Goal: Task Accomplishment & Management: Use online tool/utility

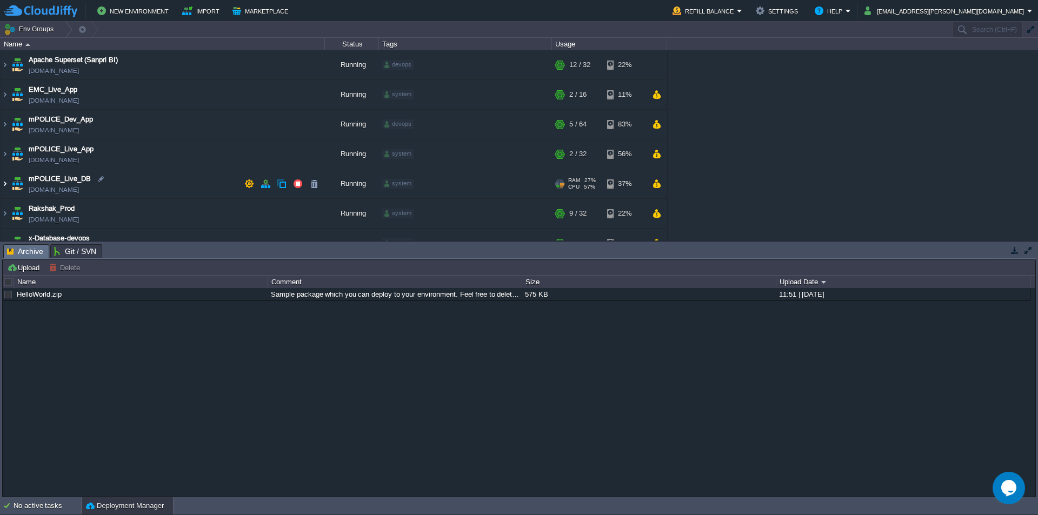
click at [2, 181] on img at bounding box center [5, 183] width 9 height 29
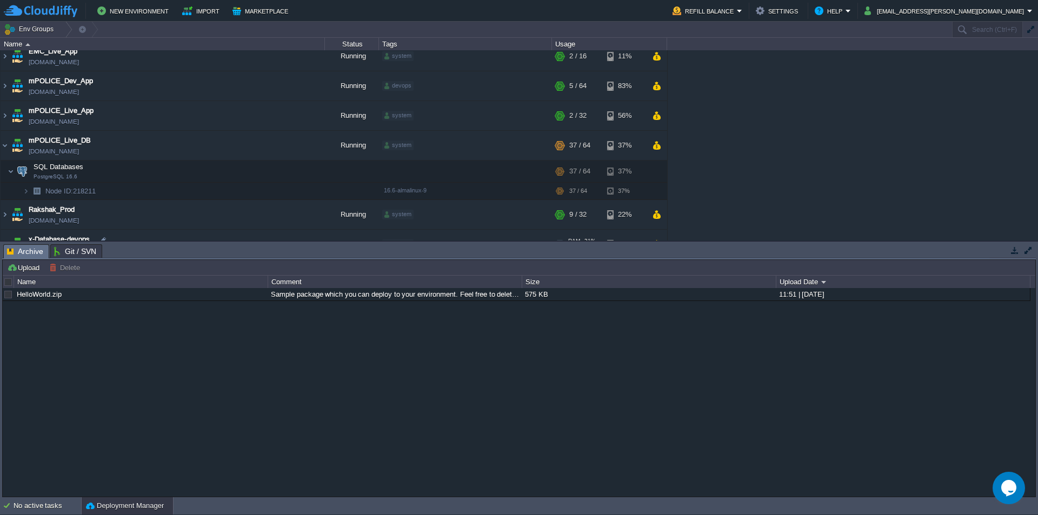
scroll to position [87, 0]
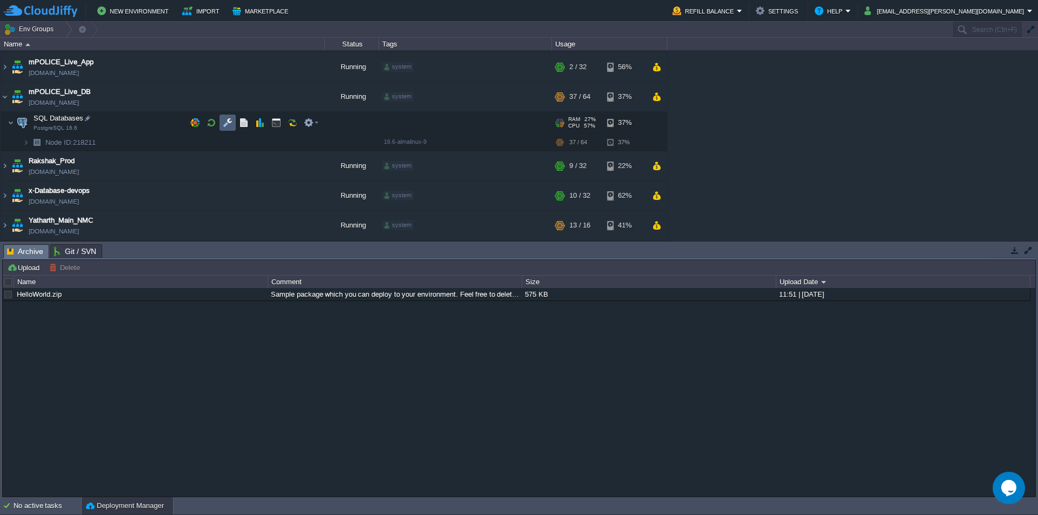
click at [227, 124] on button "button" at bounding box center [228, 123] width 10 height 10
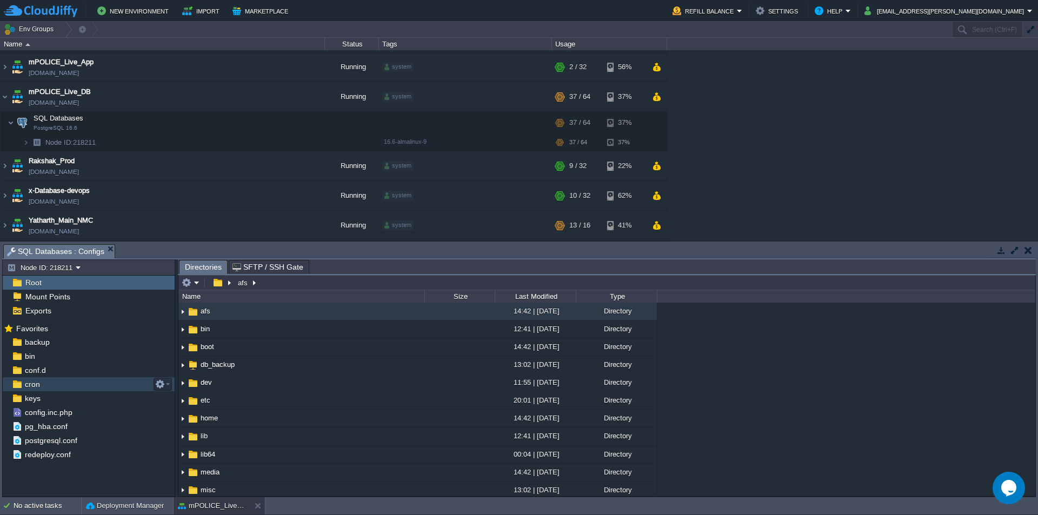
click at [41, 383] on span "cron" at bounding box center [32, 385] width 19 height 10
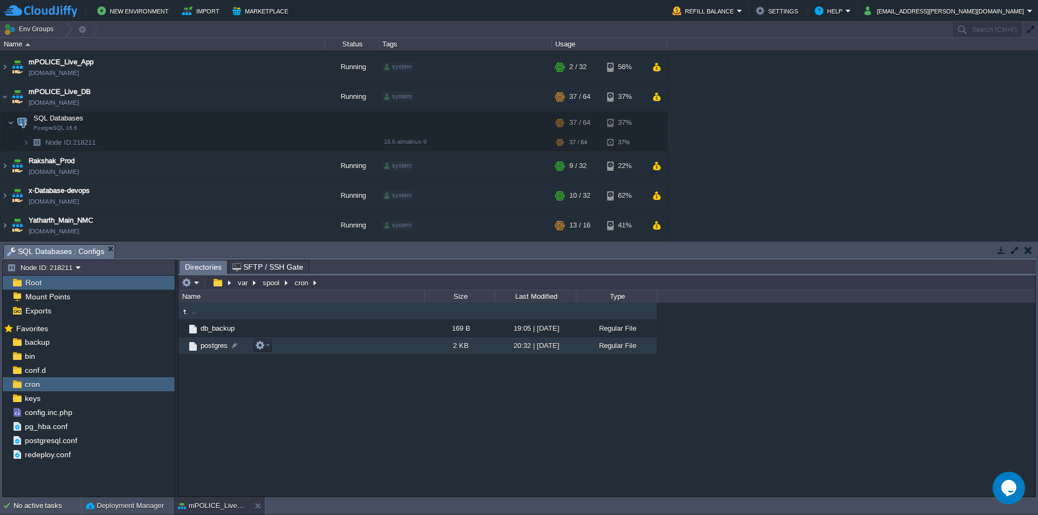
click at [213, 343] on span "postgres" at bounding box center [214, 345] width 30 height 9
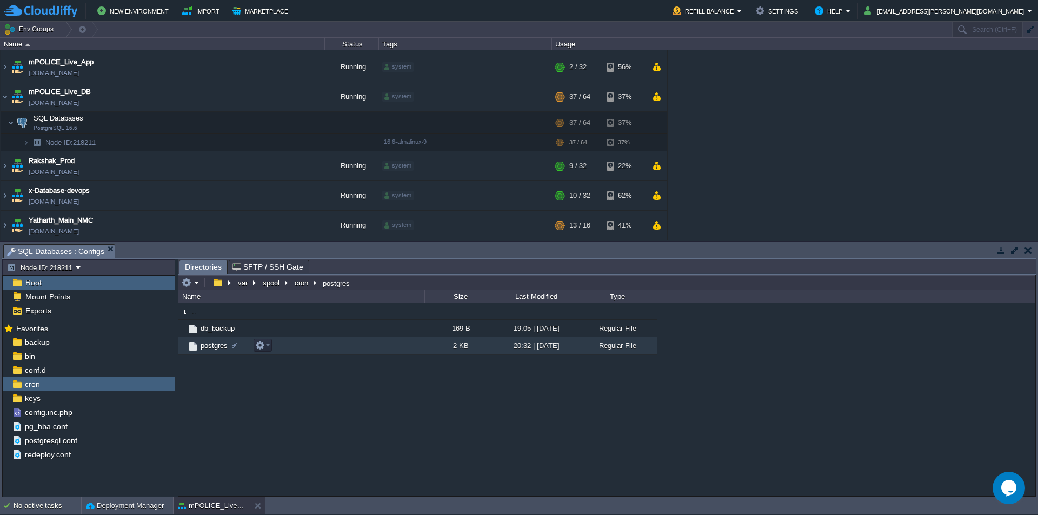
click at [213, 343] on span "postgres" at bounding box center [214, 345] width 30 height 9
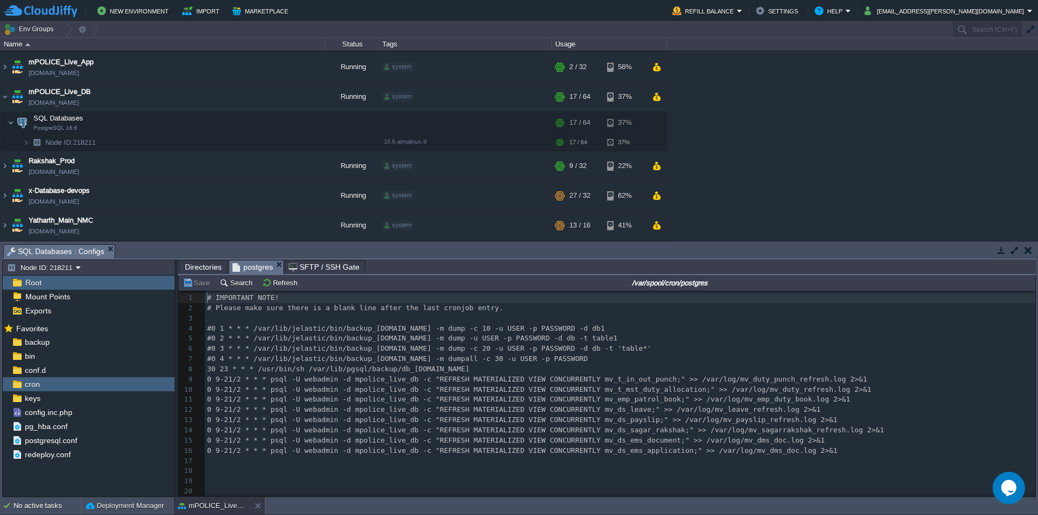
scroll to position [4, 0]
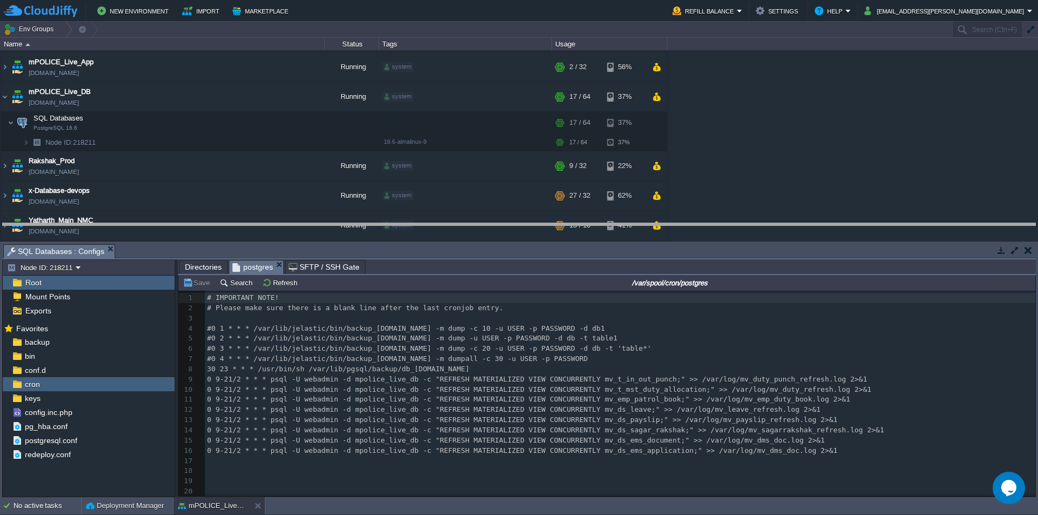
drag, startPoint x: 466, startPoint y: 258, endPoint x: 483, endPoint y: 163, distance: 96.7
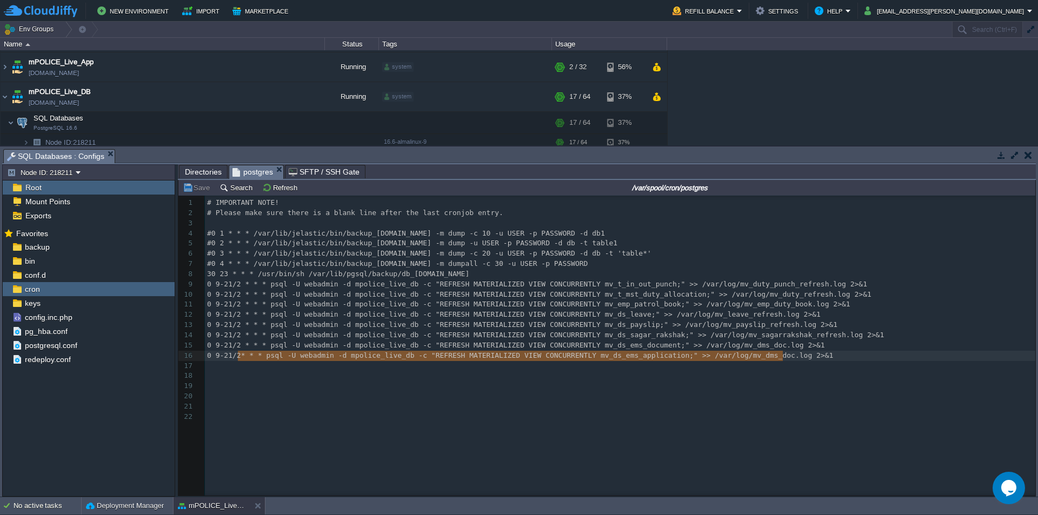
type textarea "0 9-21/2 * * * psql -U webadmin -d mpolice_live_db -c "REFRESH MATERIALIZED VIE…"
drag, startPoint x: 791, startPoint y: 356, endPoint x: 182, endPoint y: 355, distance: 608.9
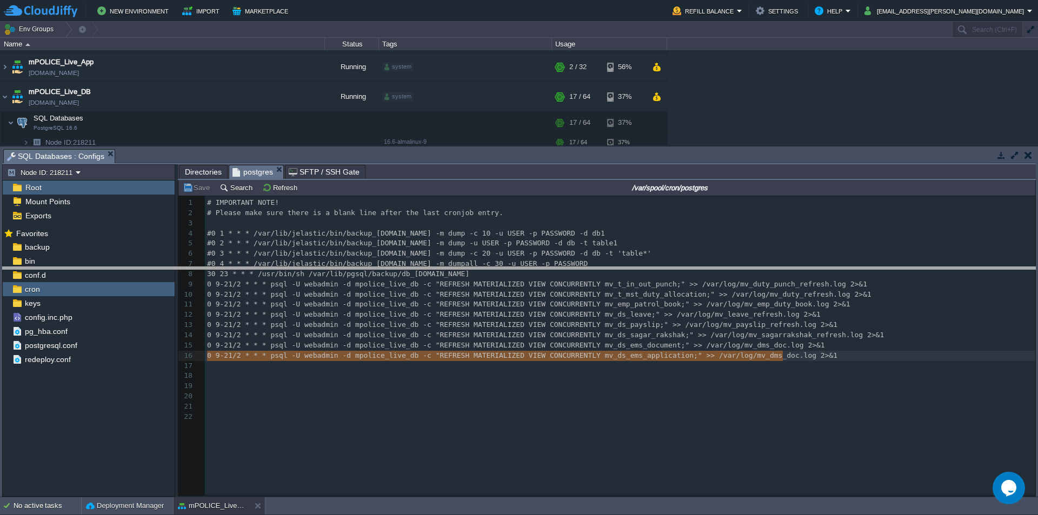
drag, startPoint x: 328, startPoint y: 160, endPoint x: 329, endPoint y: 366, distance: 205.5
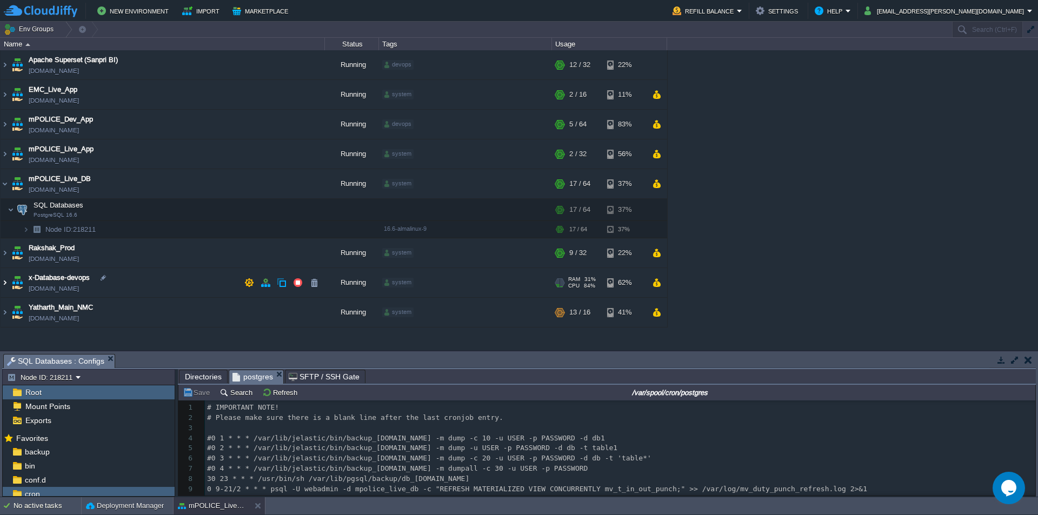
click at [7, 284] on img at bounding box center [5, 282] width 9 height 29
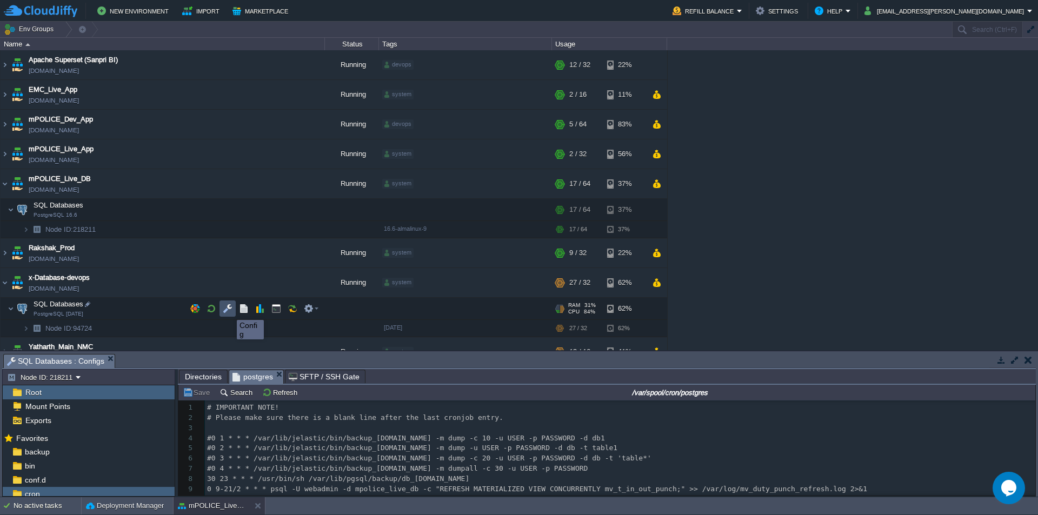
click at [229, 310] on button "button" at bounding box center [228, 309] width 10 height 10
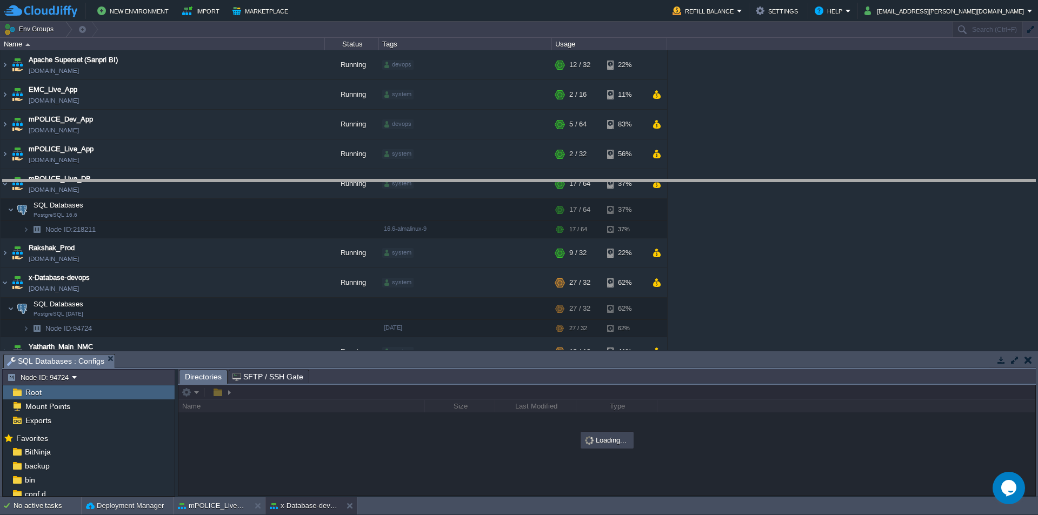
drag, startPoint x: 377, startPoint y: 369, endPoint x: 388, endPoint y: 193, distance: 176.6
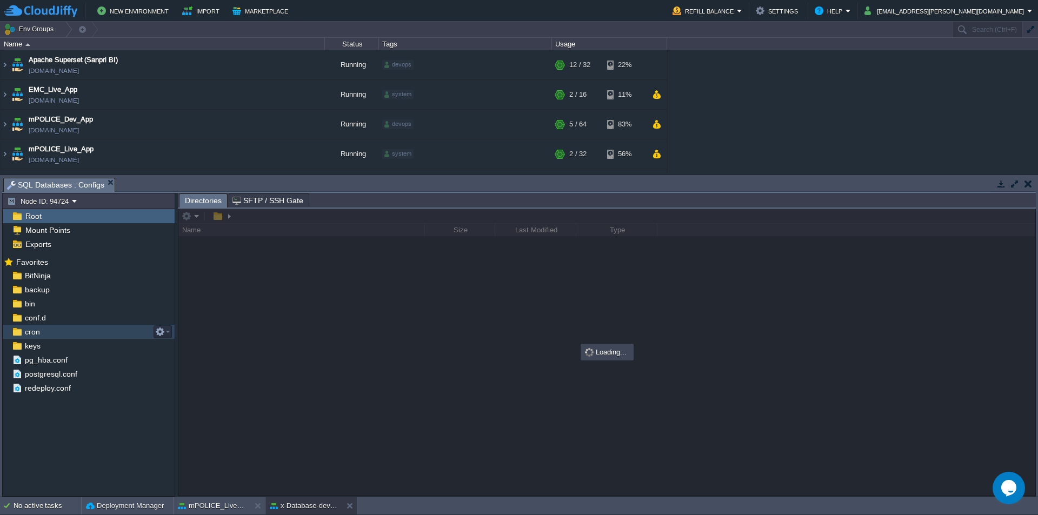
click at [44, 330] on div "cron" at bounding box center [89, 332] width 172 height 14
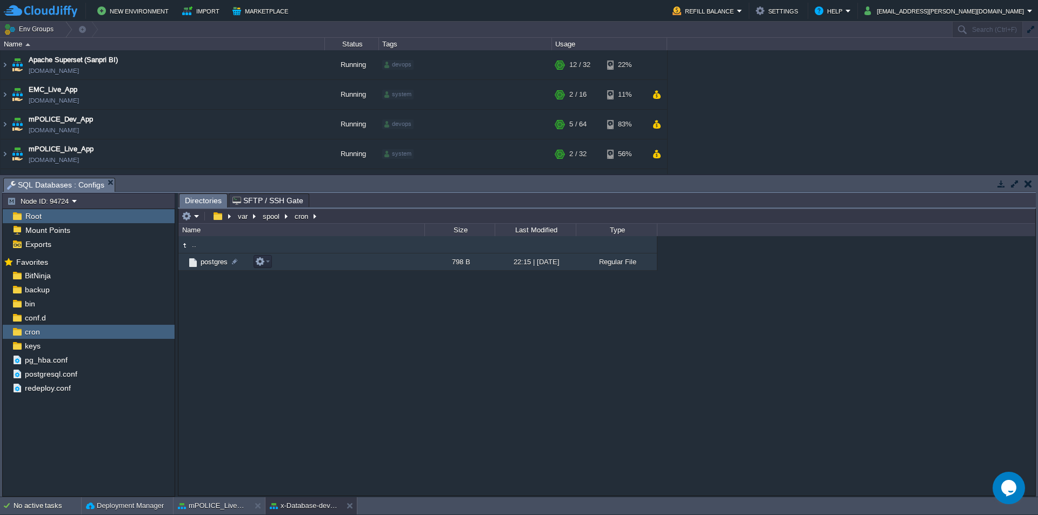
click at [217, 267] on span "postgres" at bounding box center [214, 261] width 30 height 9
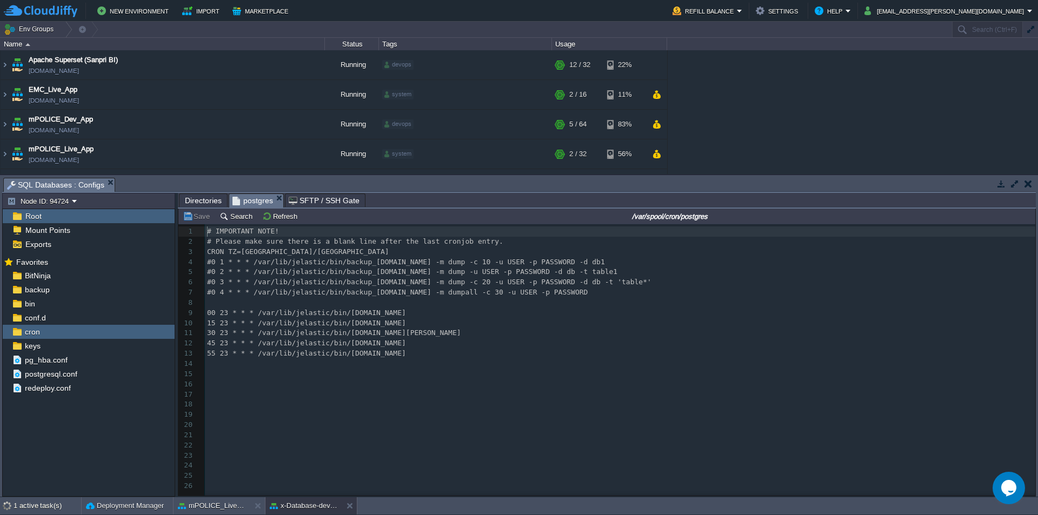
scroll to position [4, 0]
click at [380, 306] on pre "​" at bounding box center [622, 303] width 834 height 10
click at [435, 360] on pre "​" at bounding box center [622, 364] width 834 height 10
click at [553, 294] on pre "#0 4 * * * /var/lib/jelastic/bin/backup_[DOMAIN_NAME] -m dumpall -c 30 -u USER …" at bounding box center [622, 293] width 834 height 10
click at [427, 356] on div "xxxxxxxxxx 1 # IMPORTANT NOTE! 2 # Please make sure there is a blank line after…" at bounding box center [622, 359] width 834 height 265
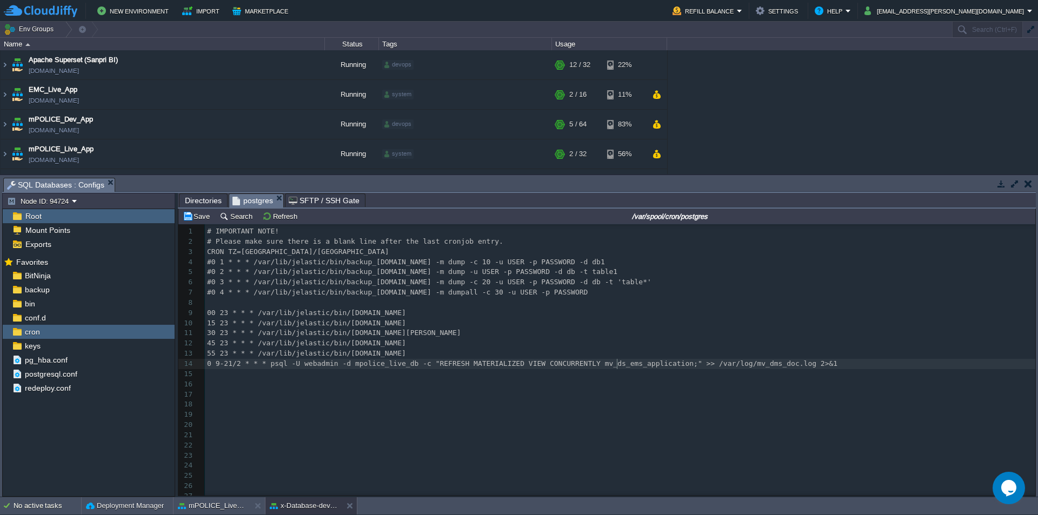
click at [616, 364] on span "0 9-21/2 * * * psql -U webadmin -d mpolice_live_db -c "REFRESH MATERIALIZED VIE…" at bounding box center [522, 364] width 630 height 8
type textarea "mv_ds_ems_application"
paste textarea
click at [716, 366] on span "0 9-21/2 * * * psql -U webadmin -d mpolice_live_db -c "REFRESH MATERIALIZED VIE…" at bounding box center [522, 364] width 630 height 8
type textarea "acc_crime"
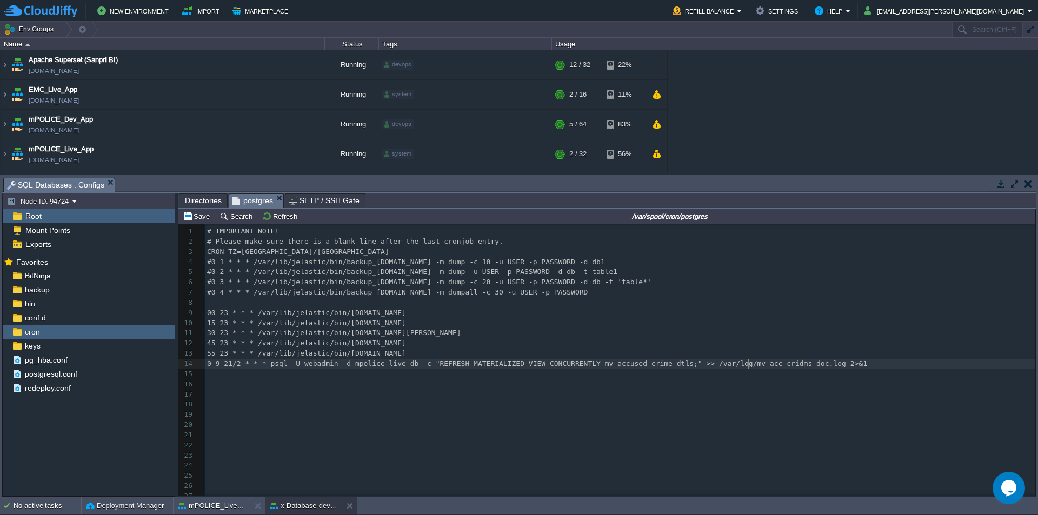
scroll to position [4, 35]
click at [362, 363] on div "x 1 # IMPORTANT NOTE! 2 # Please make sure there is a blank line after the last…" at bounding box center [620, 364] width 831 height 275
type textarea "mpolice_live_db"
paste textarea
click at [425, 365] on div "x 1 # IMPORTANT NOTE! 2 # Please make sure there is a blank line after the last…" at bounding box center [620, 364] width 831 height 275
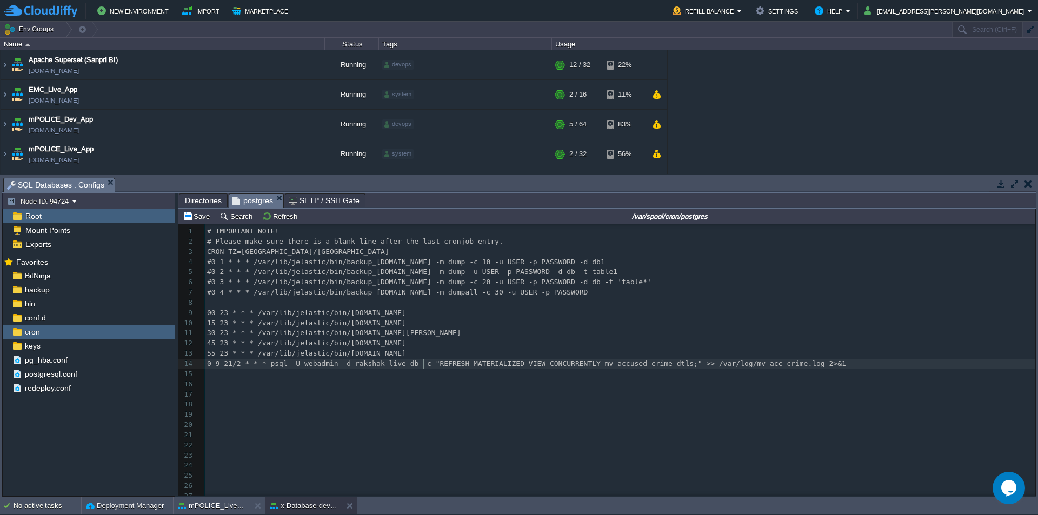
type textarea "0 9-21/2 * * * psql -U webadmin -d rakshak_live_db -c "REFRESH MATERIALIZED VIE…"
click at [486, 312] on pre "00 23 * * * /var/lib/jelastic/bin/[DOMAIN_NAME]" at bounding box center [620, 313] width 831 height 10
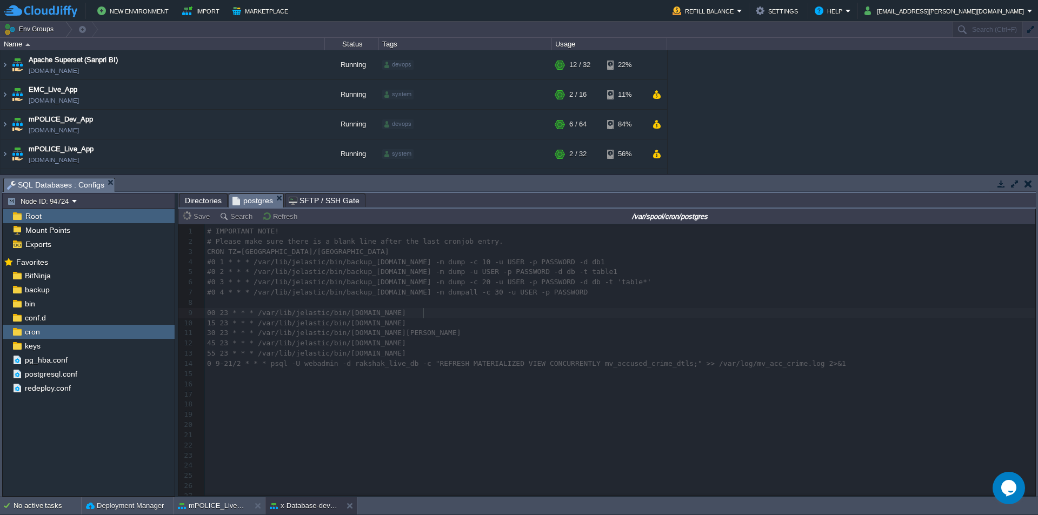
scroll to position [193, 0]
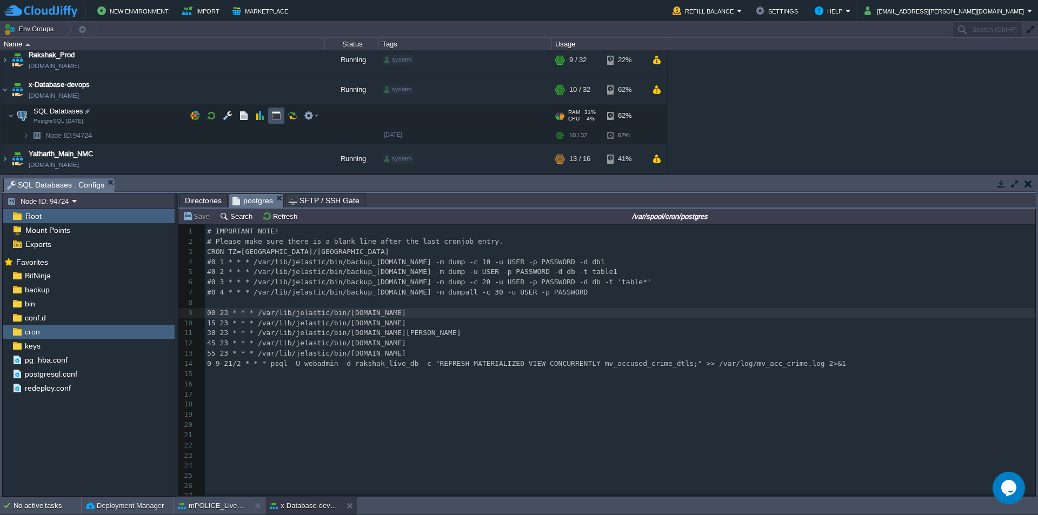
click at [276, 116] on button "button" at bounding box center [276, 116] width 10 height 10
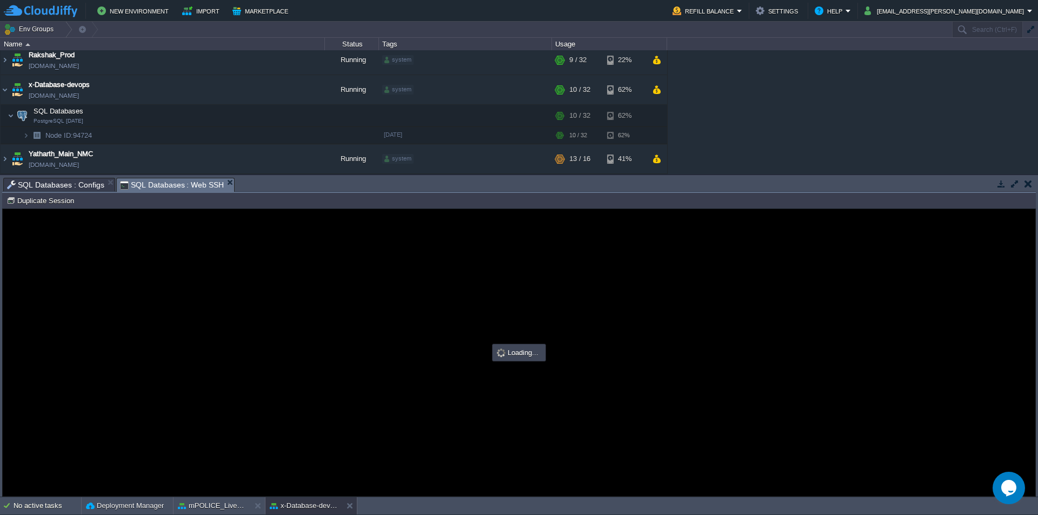
scroll to position [0, 0]
type input "#000000"
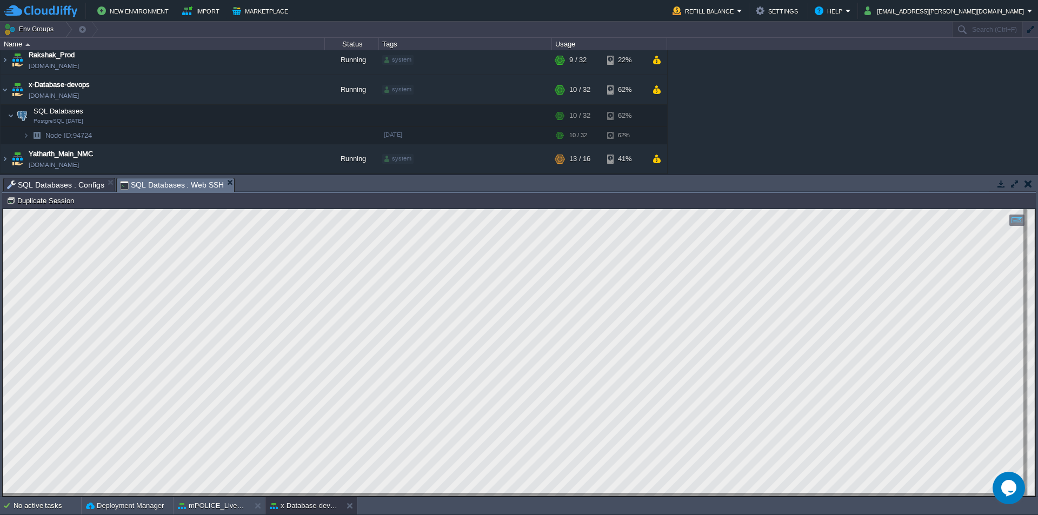
click at [3, 209] on html "Copy: Ctrl + Shift + C Paste: Ctrl + V Settings: Ctrl + Shift + Alt 0" at bounding box center [519, 209] width 1033 height 0
click at [70, 188] on span "SQL Databases : Configs" at bounding box center [55, 184] width 97 height 13
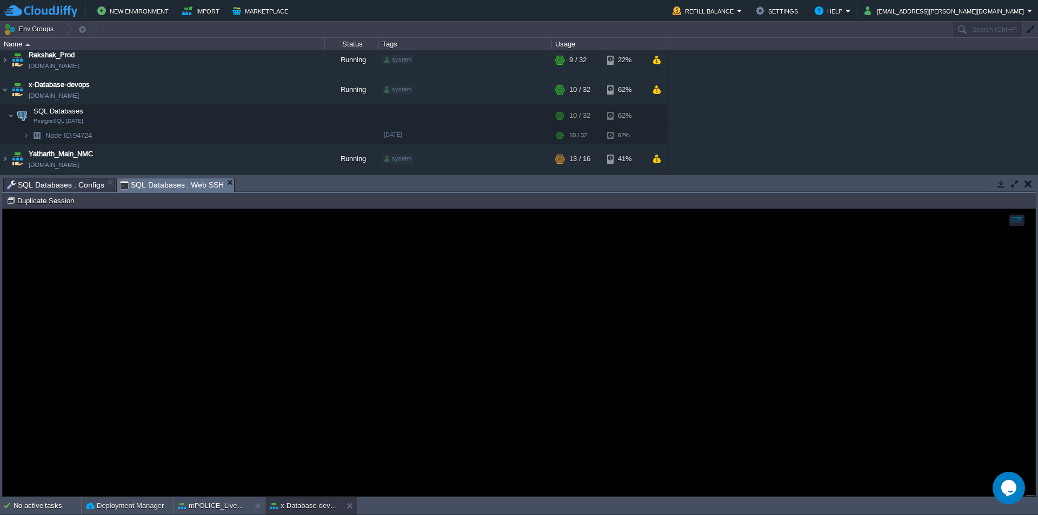
click at [181, 185] on span "SQL Databases : Web SSH" at bounding box center [172, 185] width 104 height 14
click at [75, 189] on span "SQL Databases : Configs" at bounding box center [55, 184] width 97 height 13
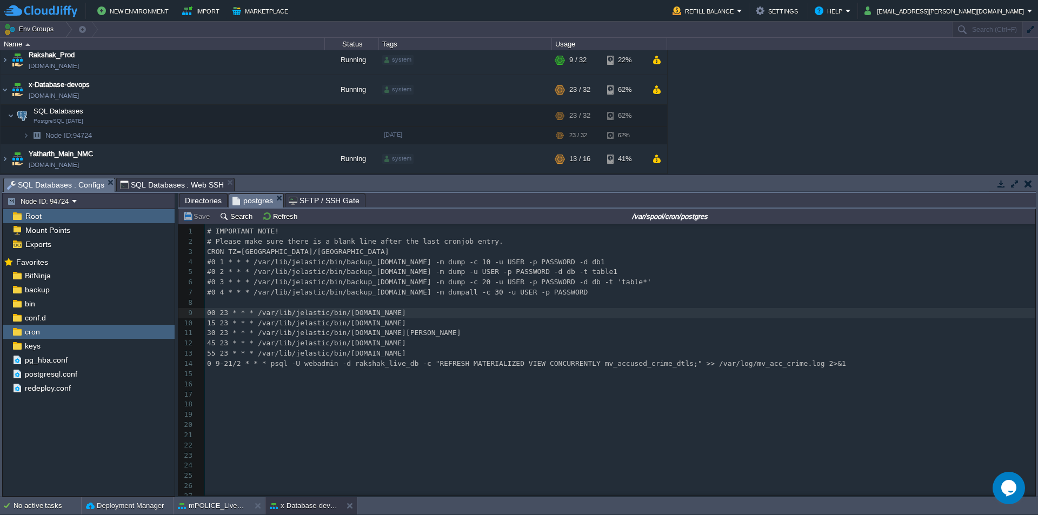
click at [385, 361] on div "x 1 # IMPORTANT NOTE! 2 # Please make sure there is a blank line after the last…" at bounding box center [620, 364] width 831 height 275
click at [480, 368] on span "0 9-21/2 * * * psql -U webadmin -d rakshak_live_db -c "REFRESH MATERIALIZED VIE…" at bounding box center [526, 364] width 639 height 8
type textarea "0 9-21/2 * * * psql -U webadmin -d rakshak_live_db -c "REFRESH MATERIALIZED VIE…"
